Goal: Navigation & Orientation: Find specific page/section

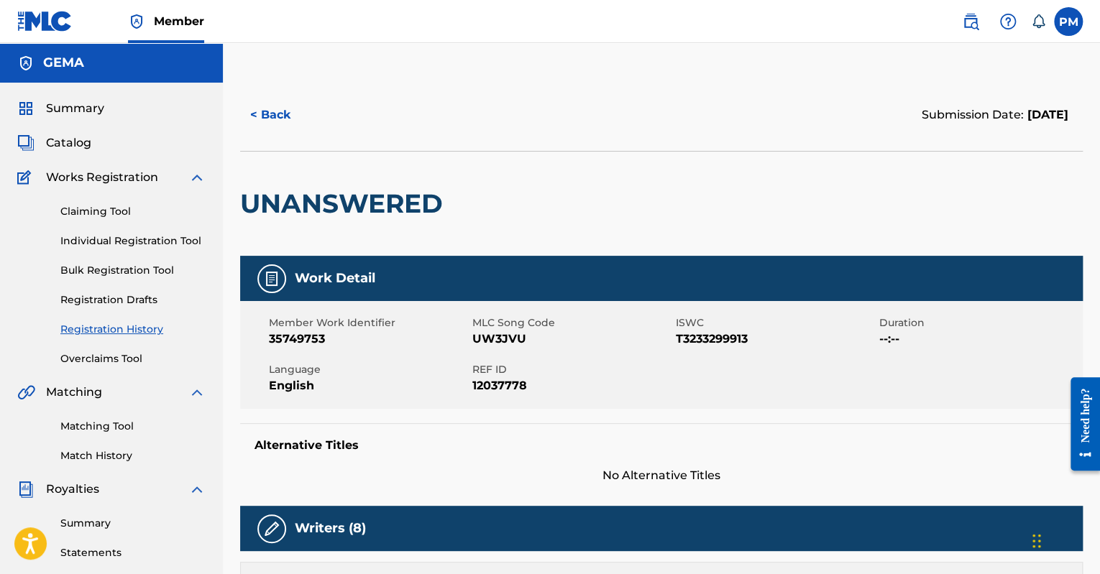
click at [49, 17] on img at bounding box center [44, 21] width 55 height 21
